Goal: Register for event/course

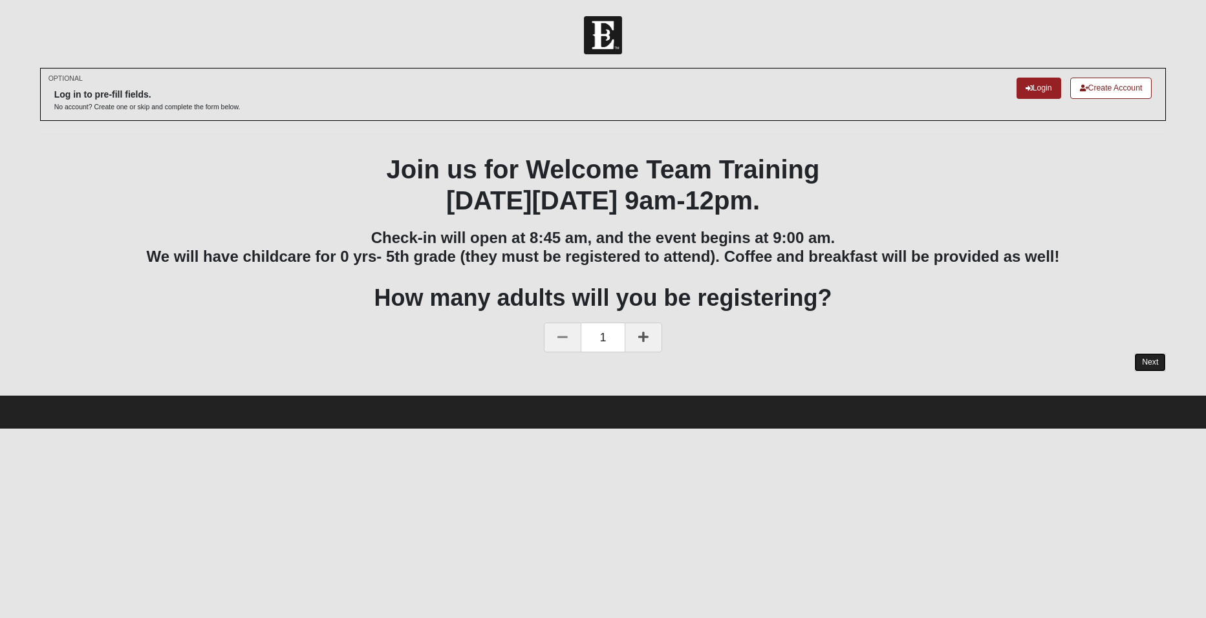
click at [1155, 366] on link "Next" at bounding box center [1150, 362] width 32 height 19
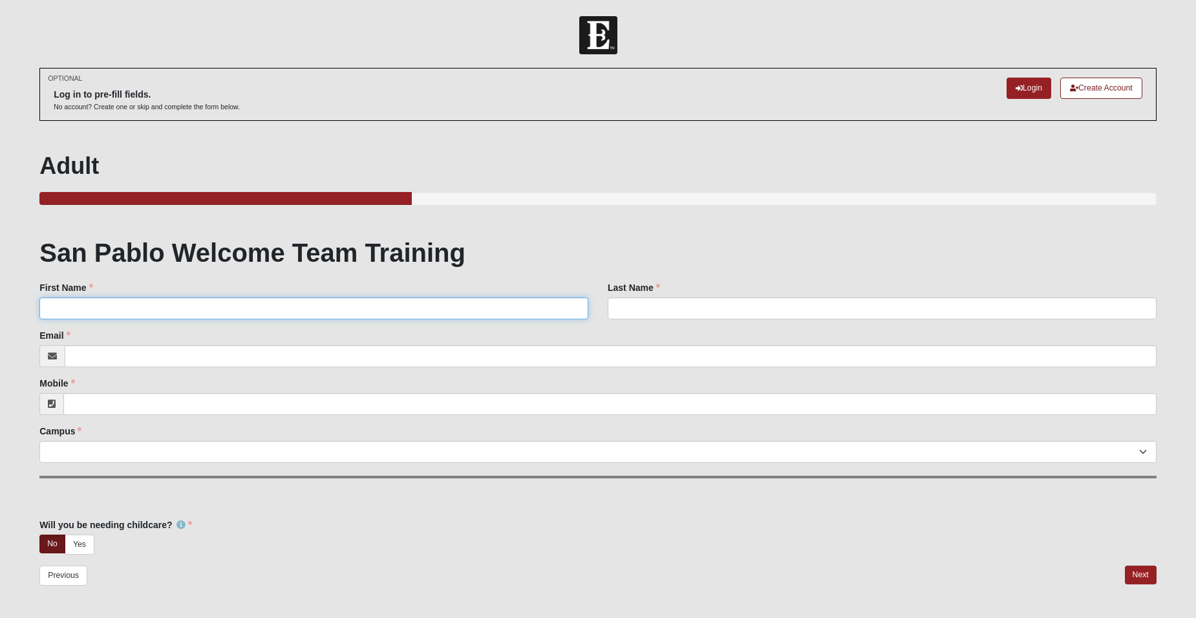
click at [162, 307] on input "First Name" at bounding box center [313, 308] width 549 height 22
type input "[PERSON_NAME]"
type input "[EMAIL_ADDRESS][DOMAIN_NAME]"
type input "[PHONE_NUMBER]"
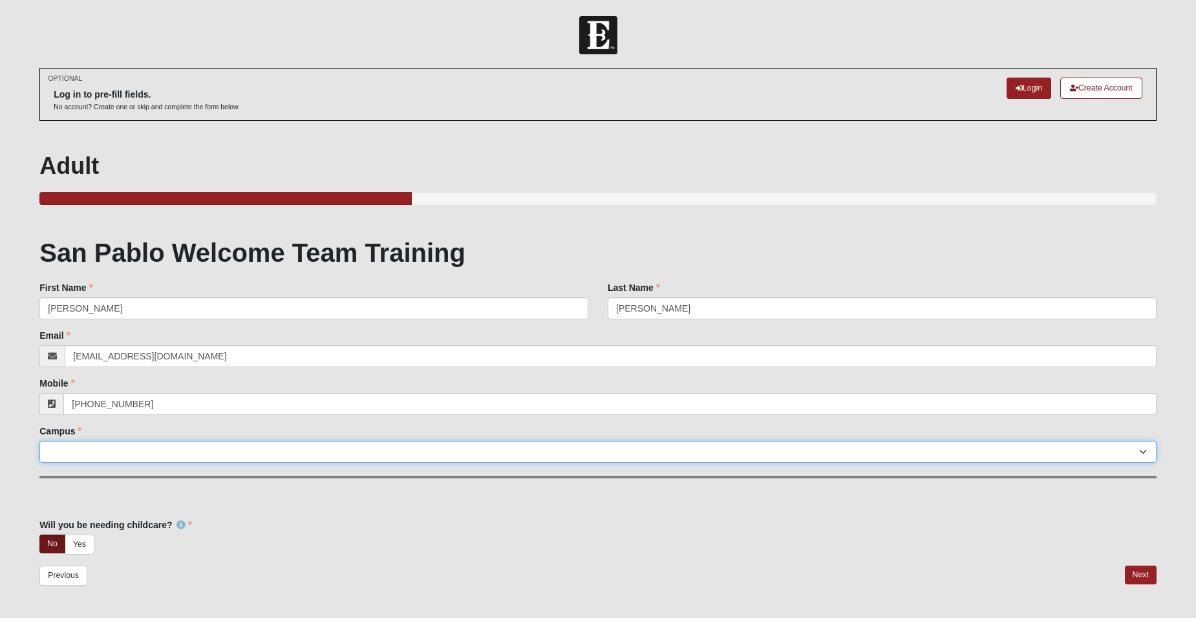
click at [98, 452] on select "Arlington Baymeadows Eleven22 Online [PERSON_NAME][GEOGRAPHIC_DATA] Jesup [GEOG…" at bounding box center [597, 452] width 1117 height 22
select select "3"
click at [39, 441] on select "Arlington Baymeadows Eleven22 Online [PERSON_NAME][GEOGRAPHIC_DATA] Jesup [GEOG…" at bounding box center [597, 452] width 1117 height 22
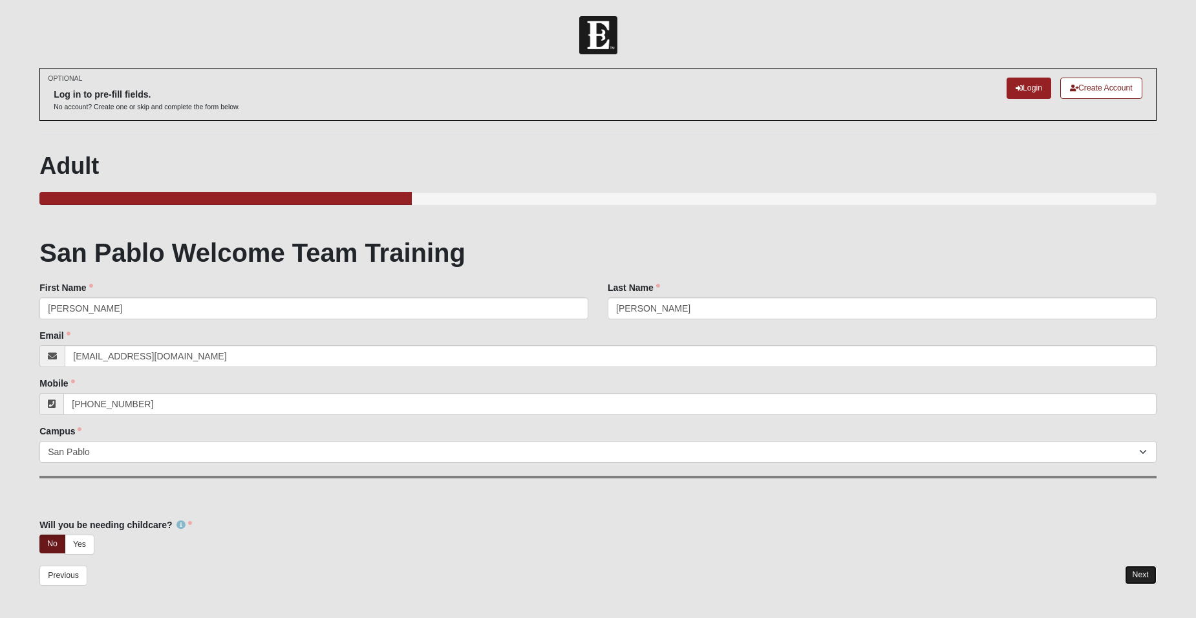
click at [1130, 574] on link "Next" at bounding box center [1141, 575] width 32 height 19
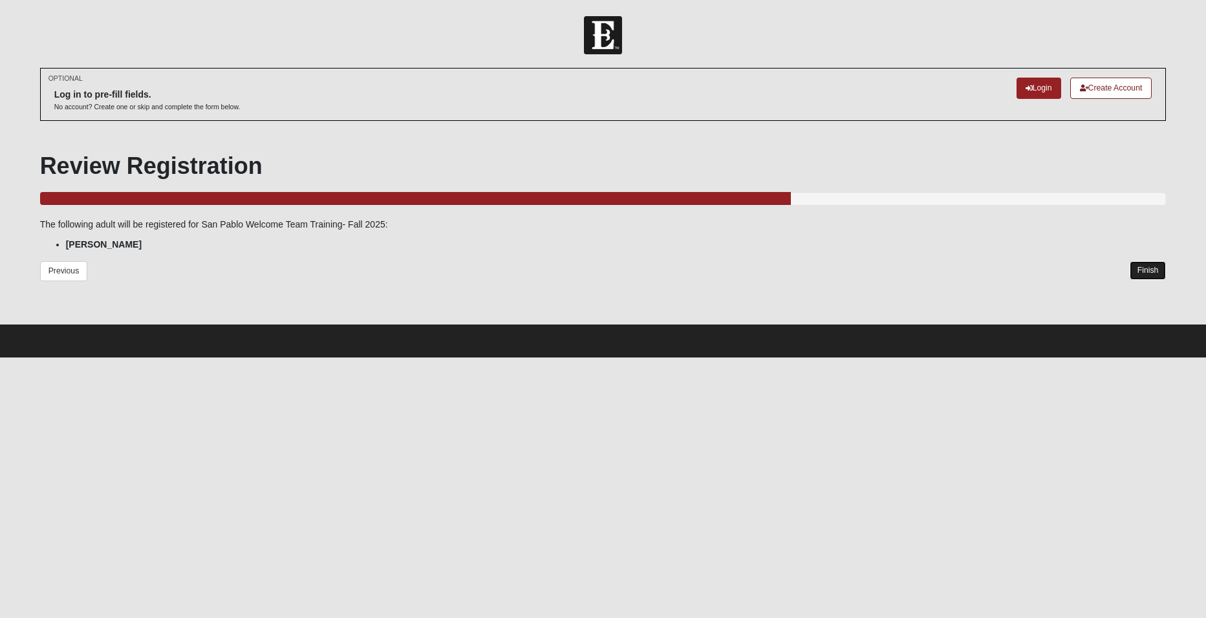
click at [1151, 272] on link "Finish" at bounding box center [1147, 270] width 37 height 19
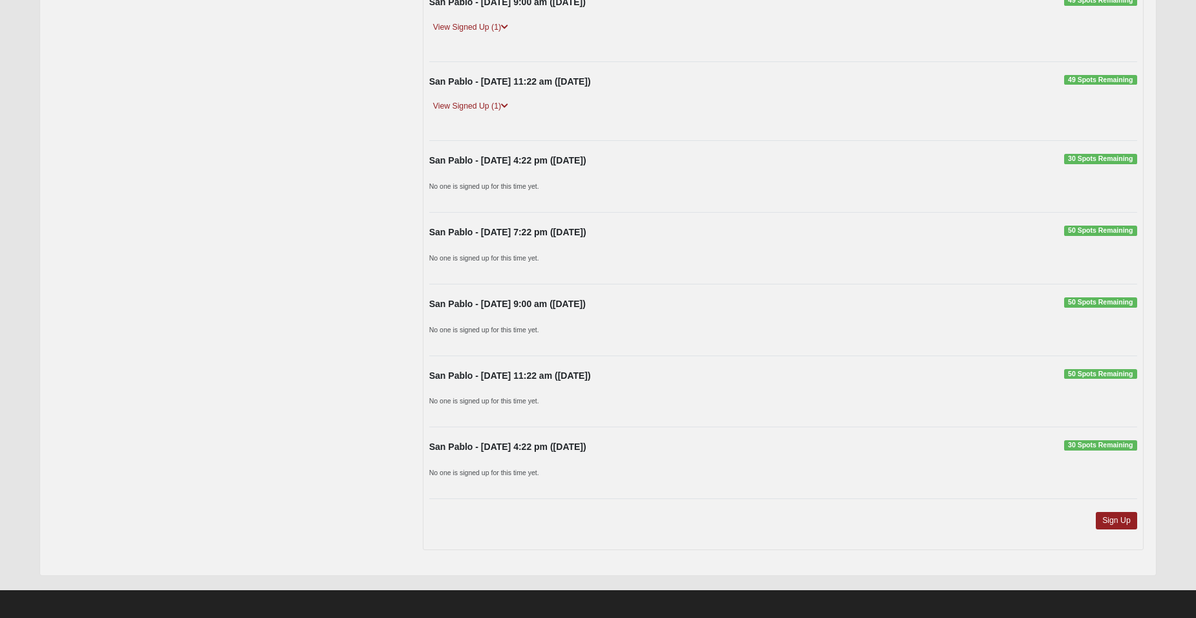
scroll to position [928, 0]
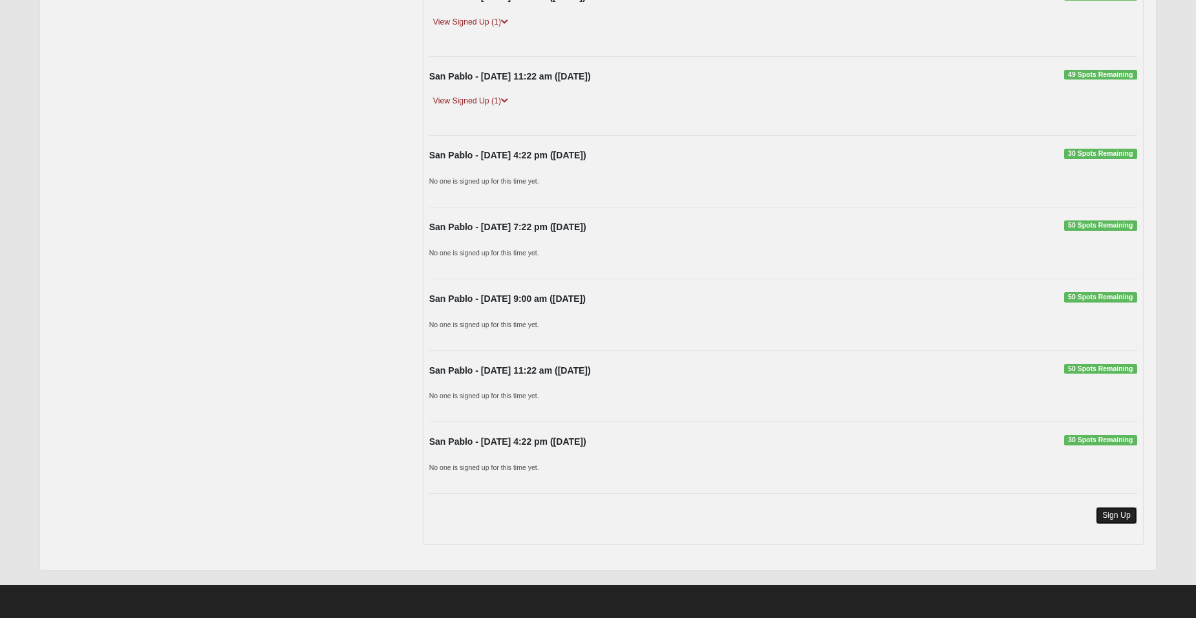
click at [1124, 518] on link "Sign Up" at bounding box center [1116, 515] width 41 height 17
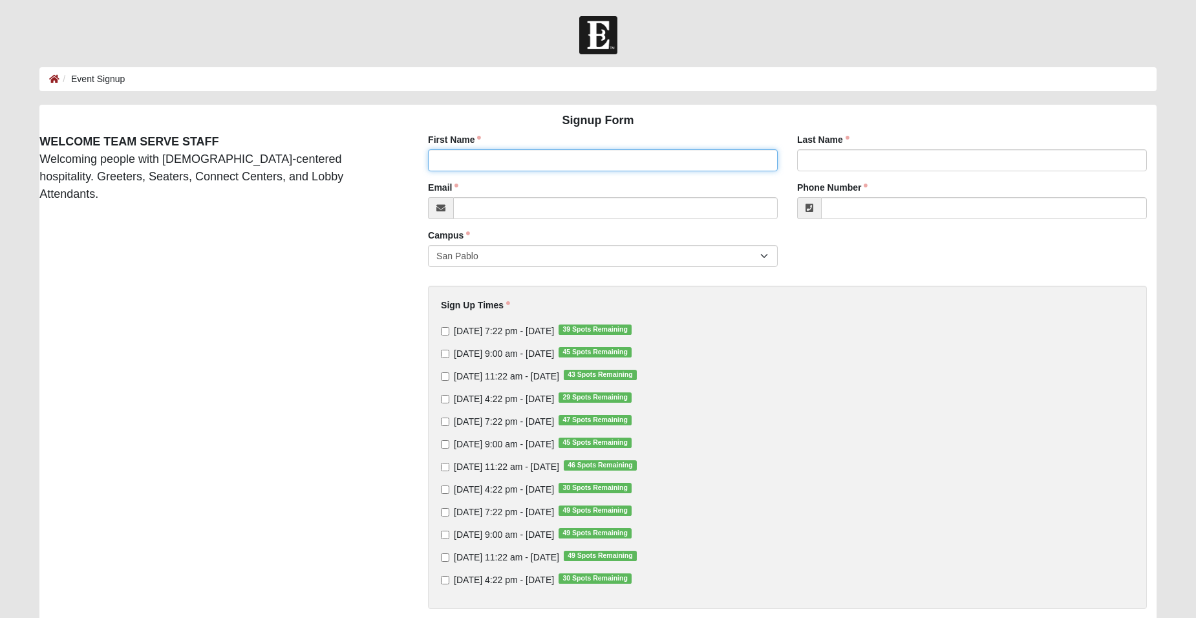
click at [535, 155] on input "First Name" at bounding box center [603, 160] width 350 height 22
type input "[PERSON_NAME]"
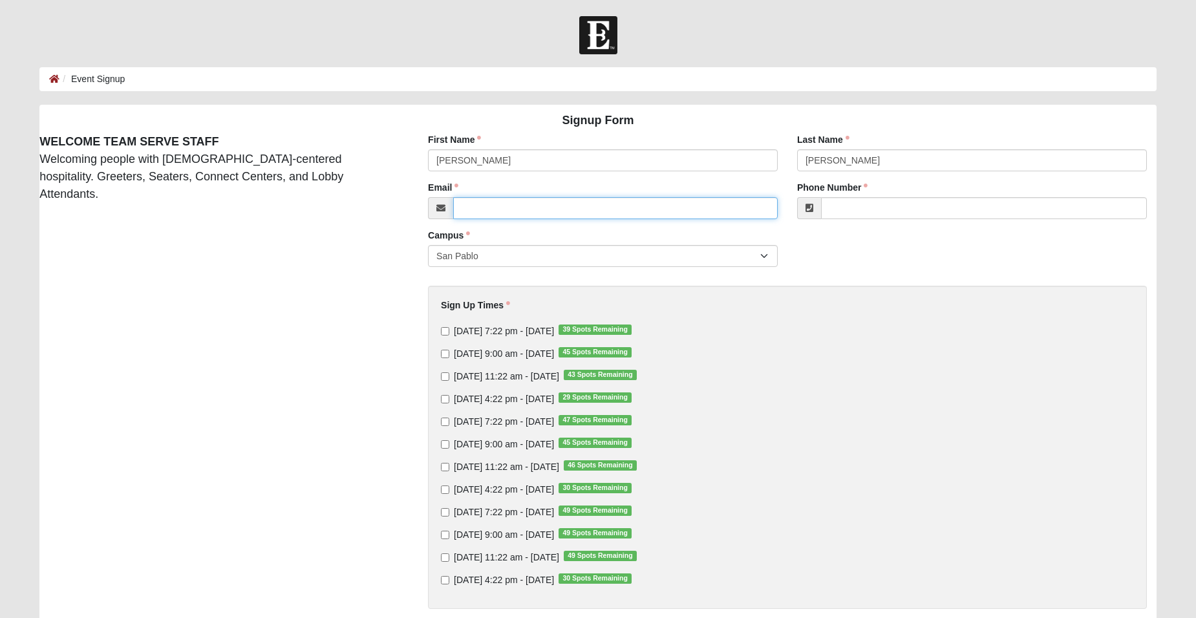
type input "[EMAIL_ADDRESS][DOMAIN_NAME]"
type input "[PHONE_NUMBER]"
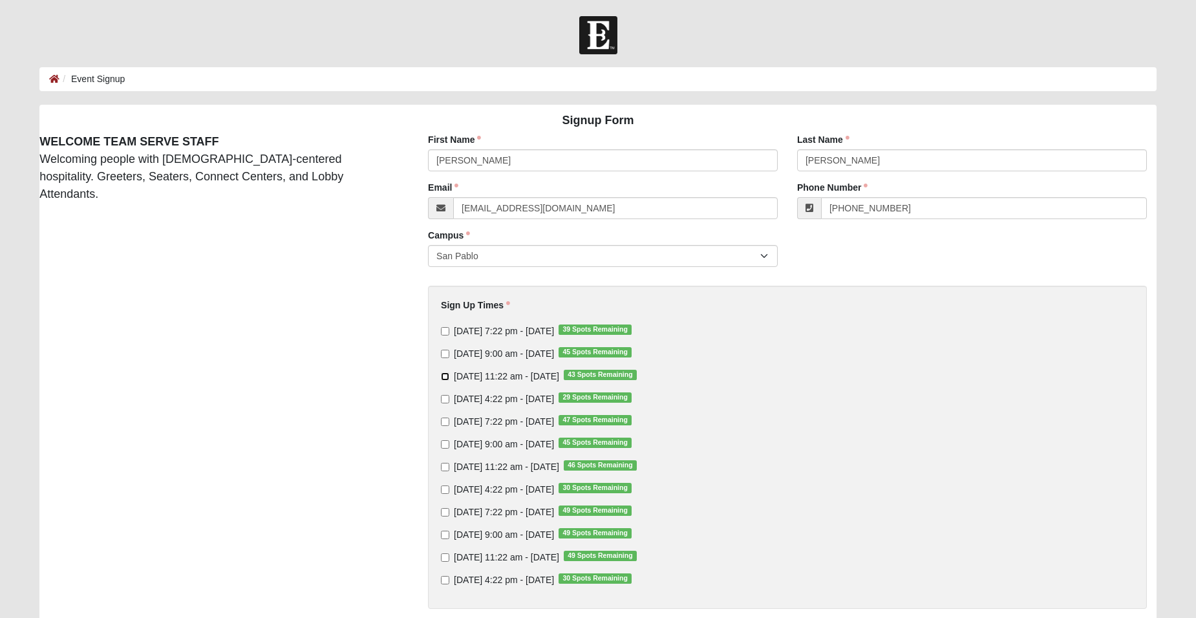
click at [444, 375] on input "Sunday 11:22 am - Aug 17 2025 43 Spots Remaining" at bounding box center [445, 376] width 8 height 8
checkbox input "true"
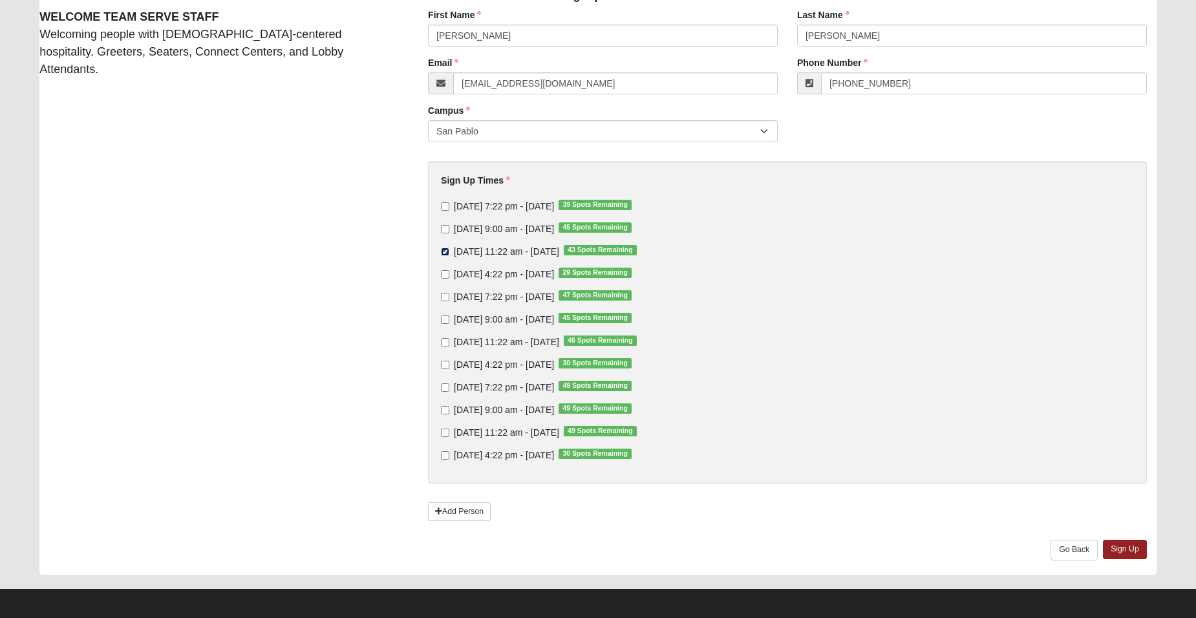
scroll to position [129, 0]
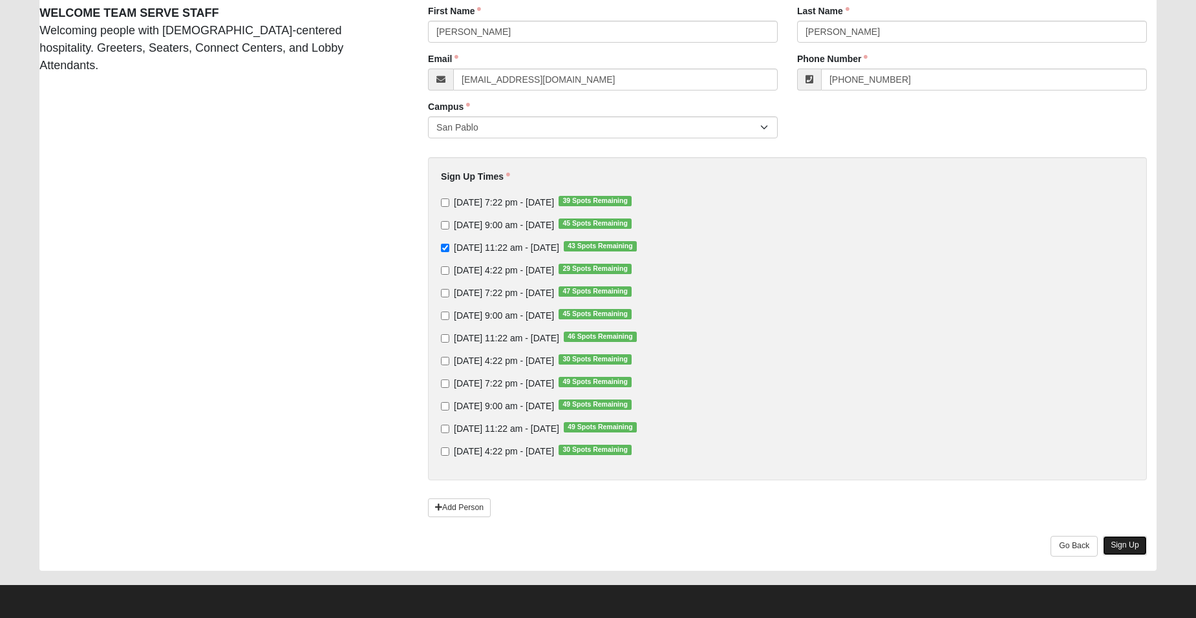
click at [1112, 548] on link "Sign Up" at bounding box center [1125, 545] width 44 height 19
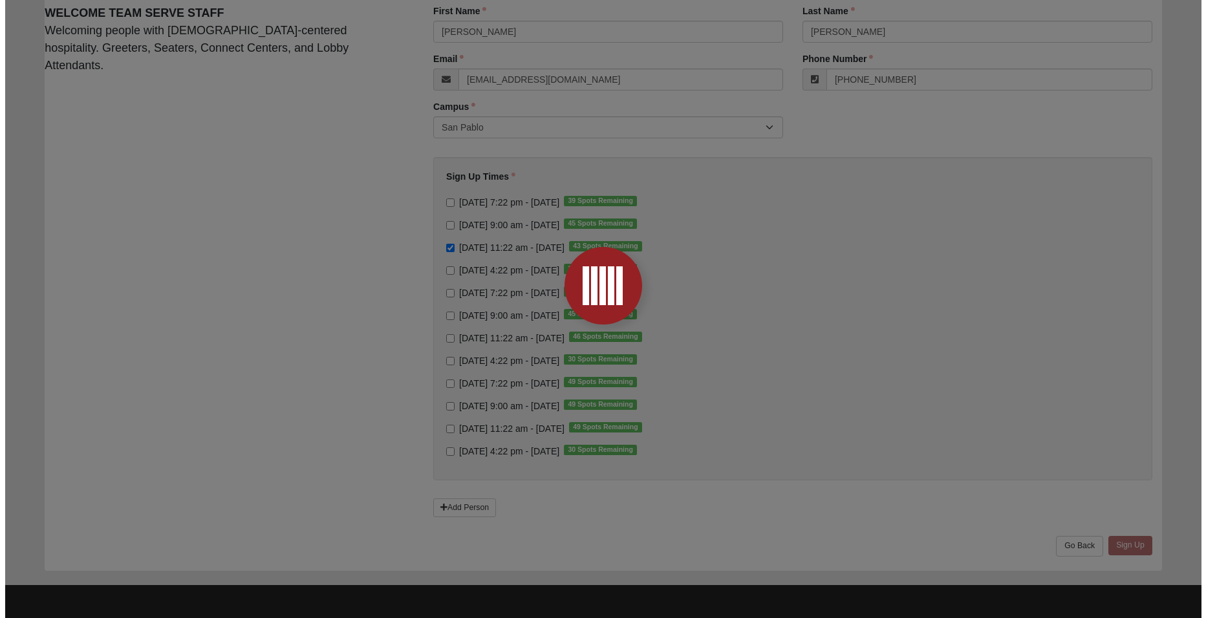
scroll to position [0, 0]
